Goal: Check status: Check status

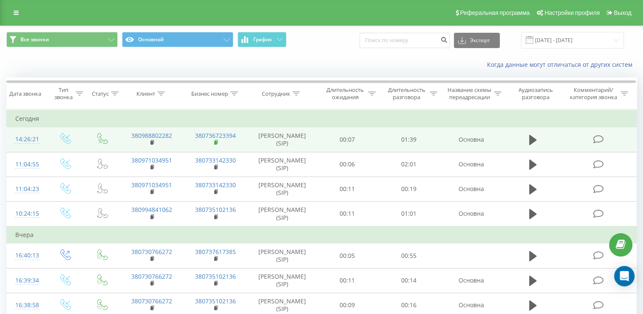
click at [216, 145] on icon at bounding box center [216, 142] width 5 height 6
click at [153, 145] on rect at bounding box center [151, 143] width 3 height 4
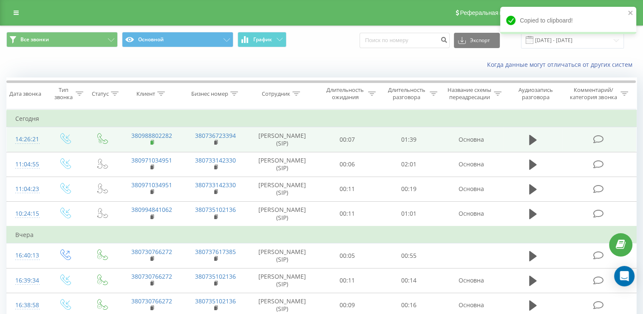
click at [153, 145] on rect at bounding box center [151, 143] width 3 height 4
click at [530, 143] on icon at bounding box center [533, 140] width 8 height 10
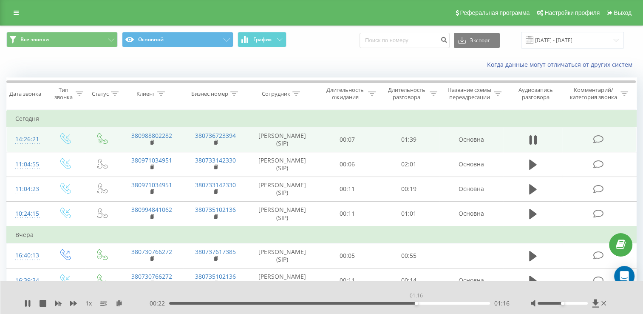
click at [416, 303] on div "01:16" at bounding box center [329, 303] width 321 height 3
click at [378, 304] on div "- 00:21 01:18 01:18" at bounding box center [328, 303] width 362 height 9
click at [377, 303] on div "01:04" at bounding box center [329, 303] width 321 height 3
click at [328, 302] on div "01:12" at bounding box center [329, 303] width 321 height 3
click at [29, 307] on div "1 x" at bounding box center [85, 303] width 123 height 9
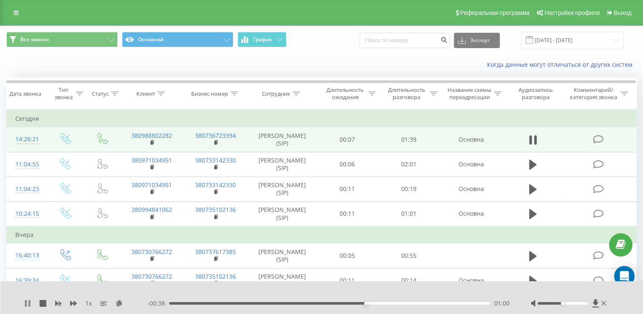
click at [27, 302] on icon at bounding box center [27, 303] width 7 height 7
click at [151, 145] on rect at bounding box center [151, 143] width 3 height 4
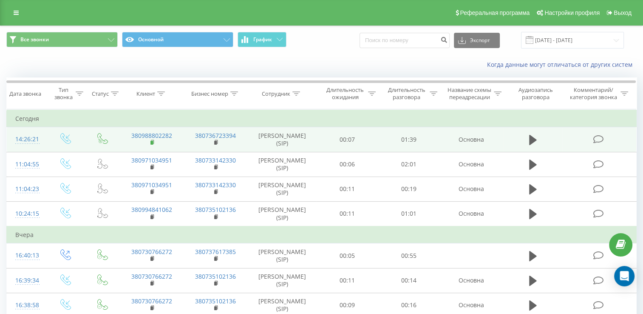
click at [152, 145] on rect at bounding box center [151, 143] width 3 height 4
click at [150, 145] on icon at bounding box center [152, 142] width 5 height 6
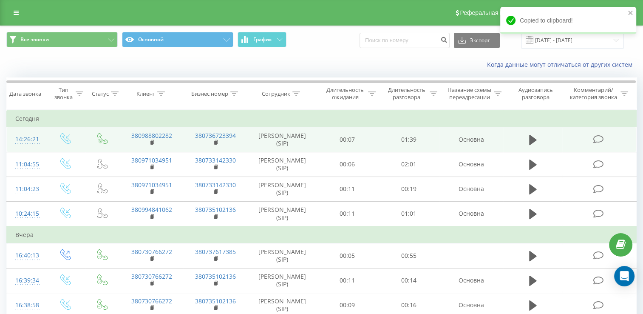
click at [150, 149] on td "380988802282" at bounding box center [152, 139] width 64 height 25
